Goal: Book appointment/travel/reservation

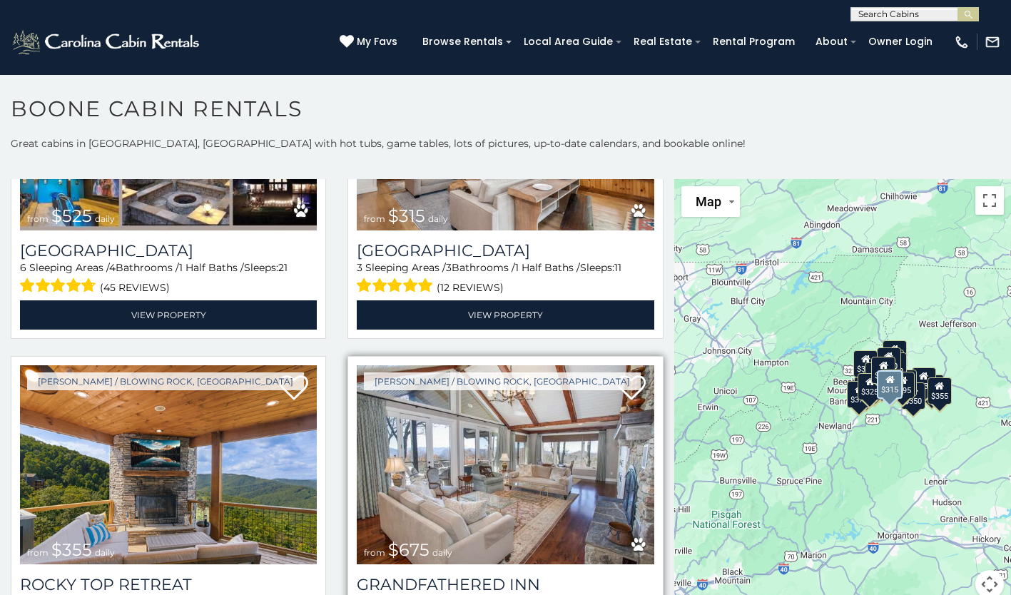
scroll to position [261, 0]
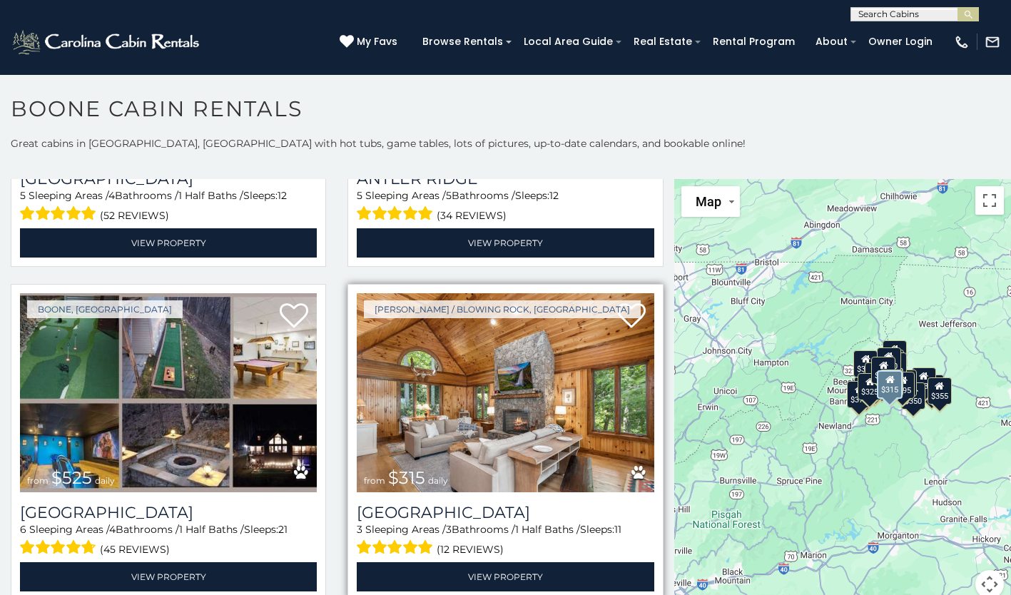
click at [487, 396] on img at bounding box center [505, 392] width 297 height 199
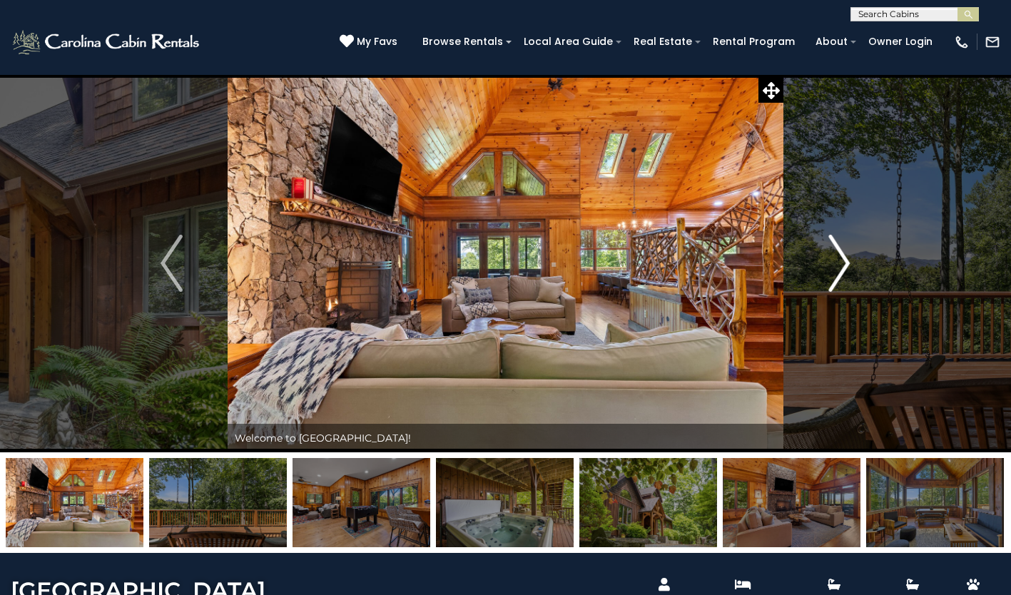
click at [845, 258] on img "Next" at bounding box center [838, 263] width 21 height 57
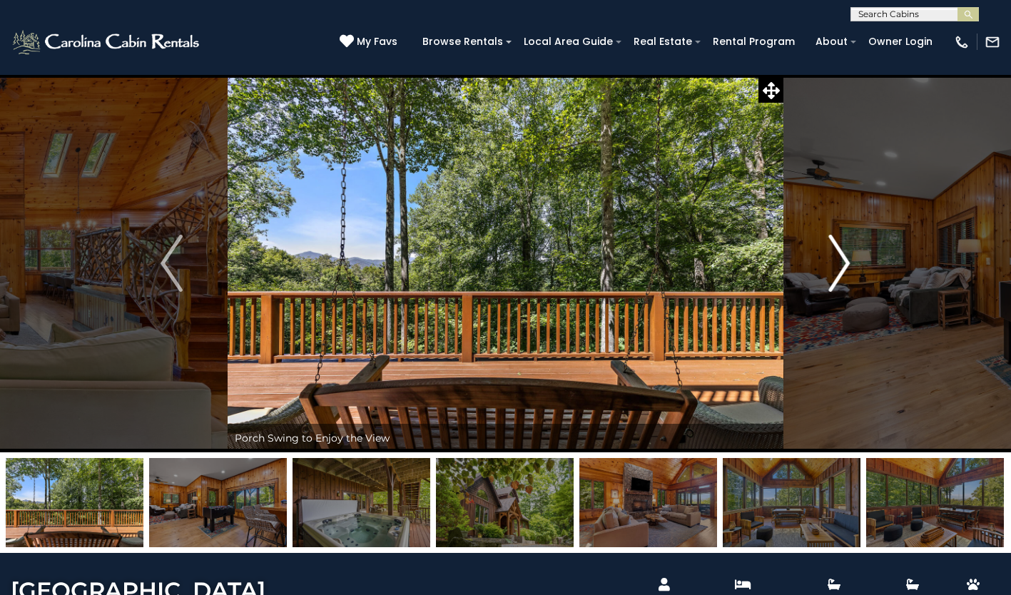
click at [845, 258] on img "Next" at bounding box center [838, 263] width 21 height 57
